Goal: Find contact information: Find contact information

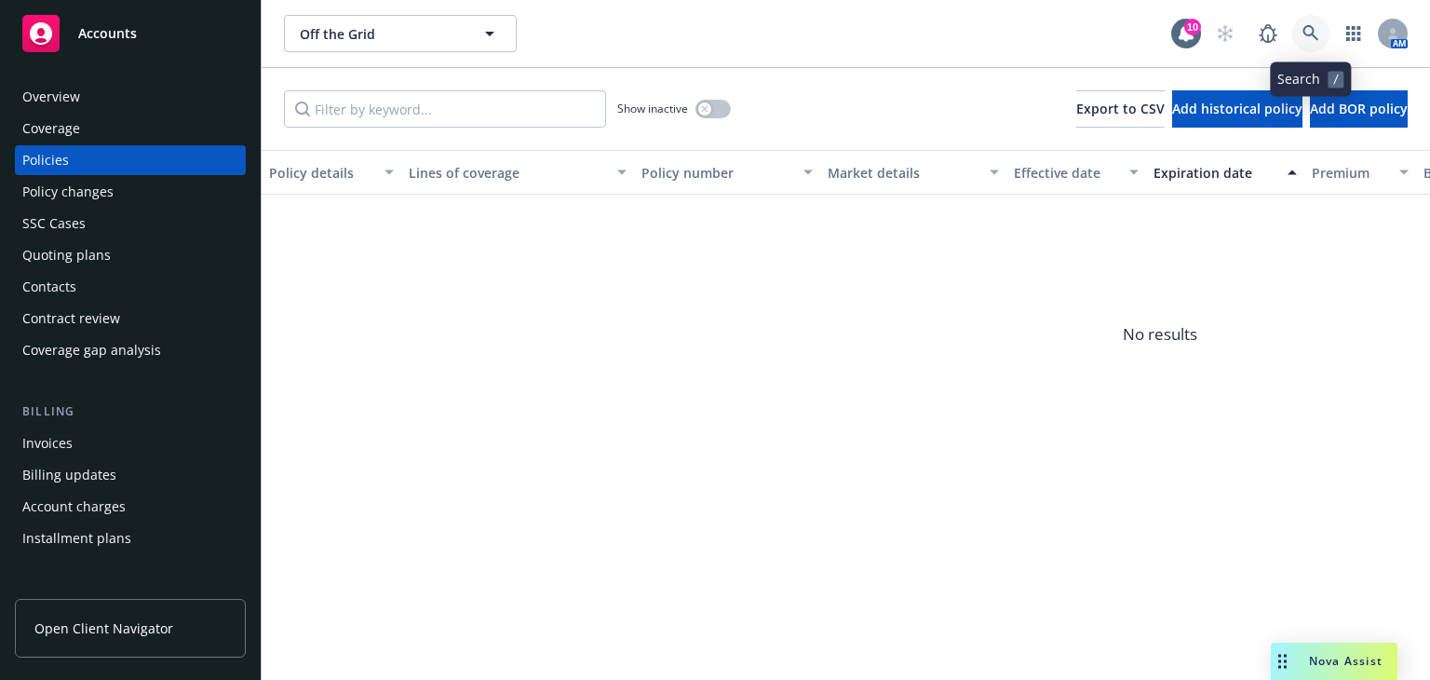
click at [1313, 38] on icon at bounding box center [1311, 33] width 17 height 17
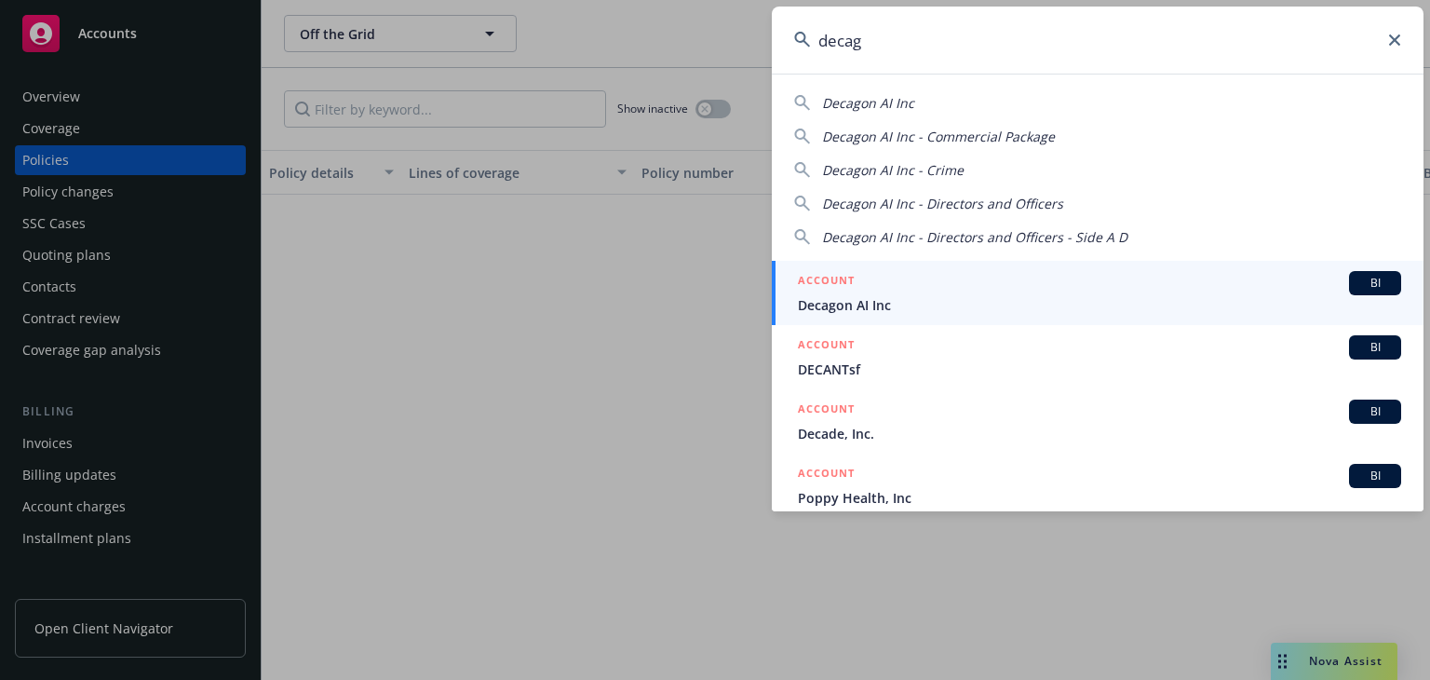
type input "decag"
click at [1013, 295] on span "Decagon AI Inc" at bounding box center [1099, 305] width 603 height 20
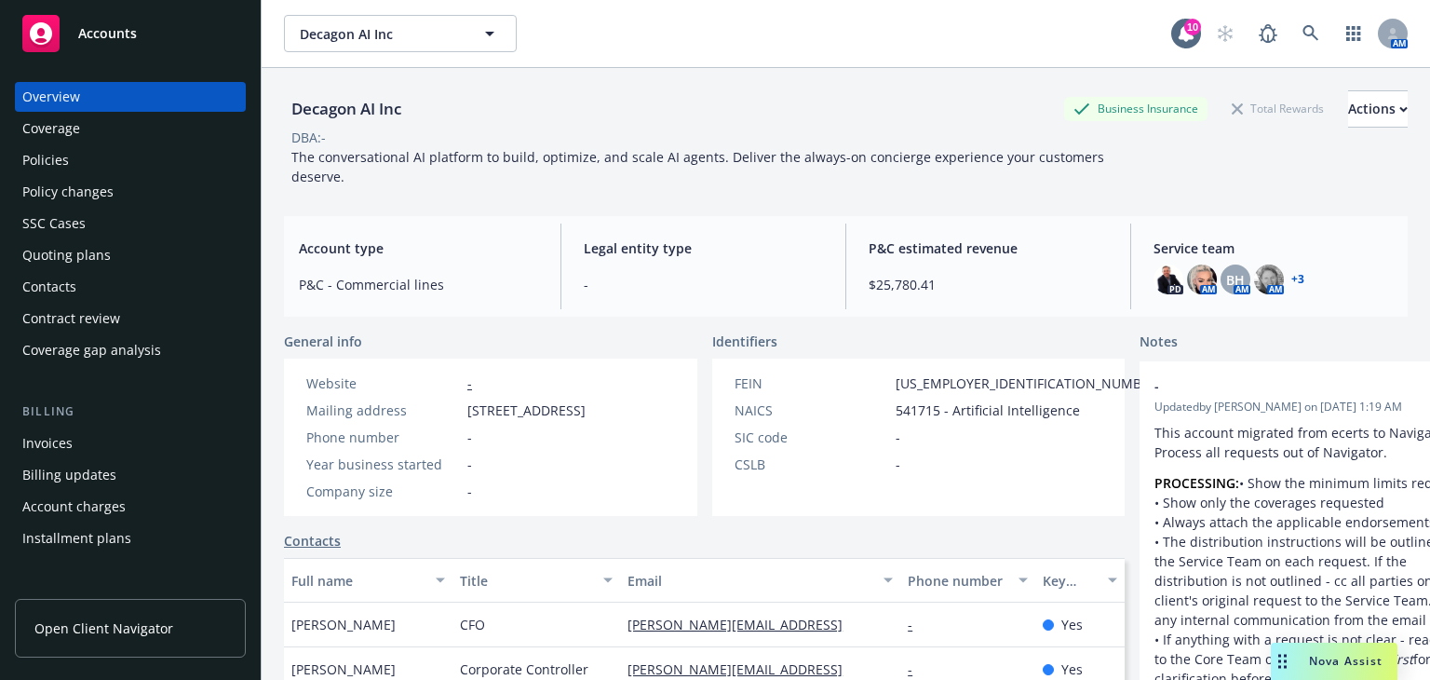
click at [1292, 279] on link "+ 3" at bounding box center [1298, 279] width 13 height 11
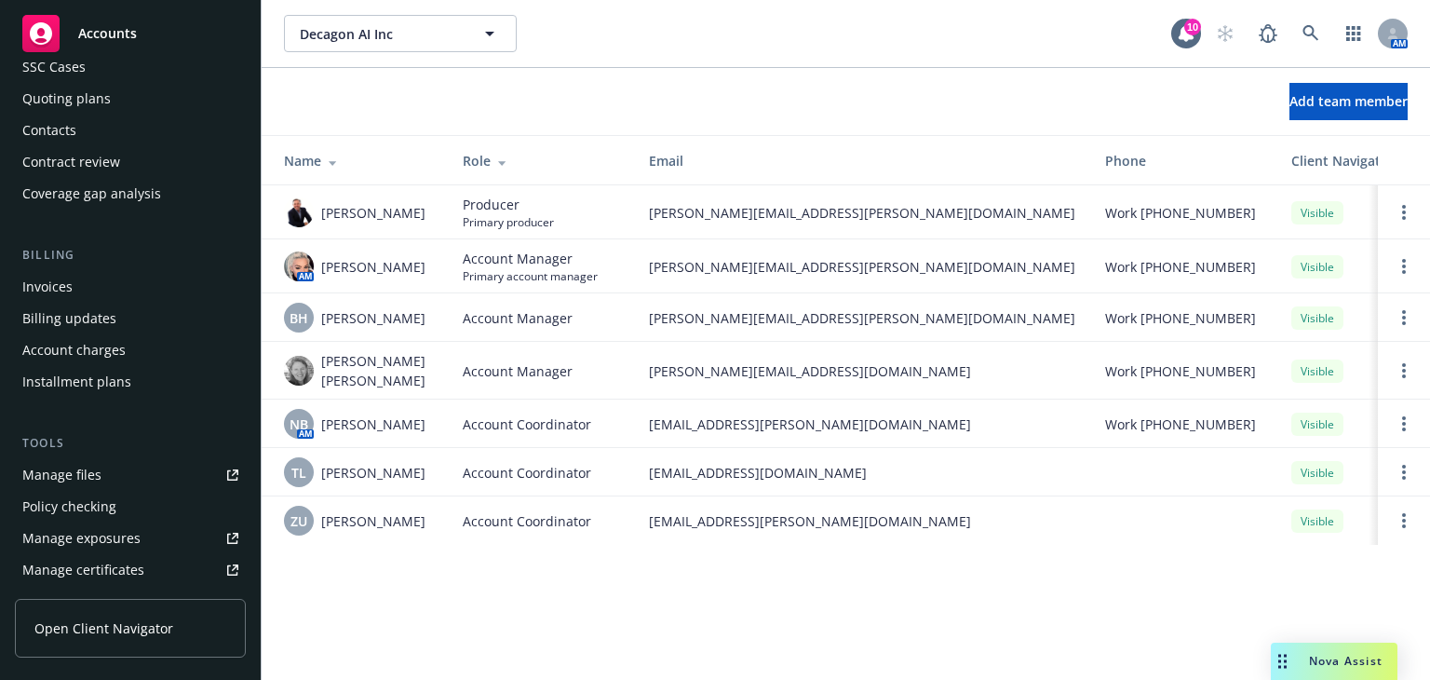
scroll to position [156, 0]
click at [91, 131] on div "Contacts" at bounding box center [130, 130] width 216 height 30
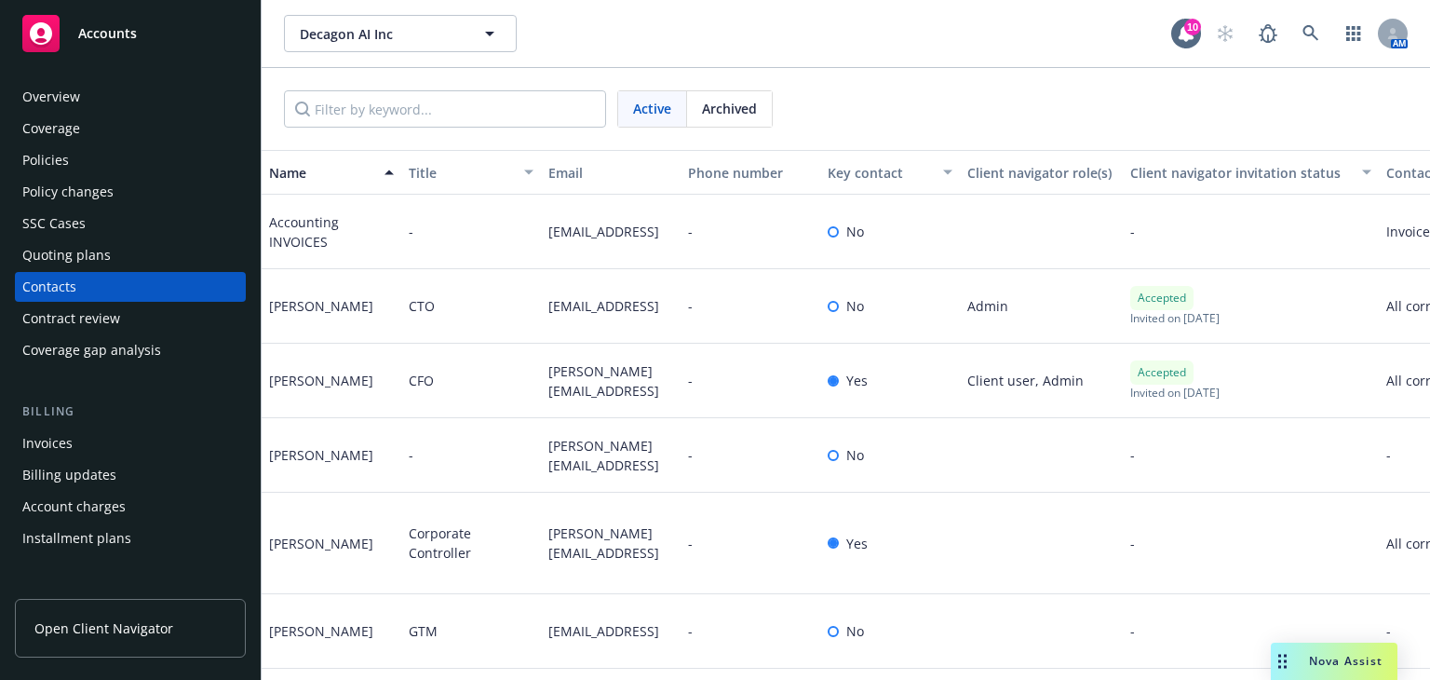
click at [167, 33] on div "Accounts" at bounding box center [130, 33] width 216 height 37
